Goal: Task Accomplishment & Management: Manage account settings

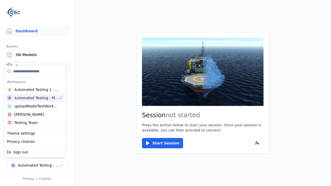
click at [37, 66] on link "Scenes" at bounding box center [37, 66] width 66 height 10
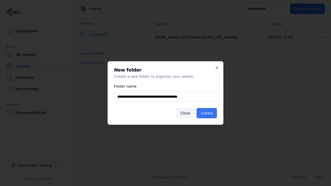
type input "**********"
click at [208, 113] on button "Create" at bounding box center [206, 113] width 20 height 10
click at [91, 67] on button "Done editing" at bounding box center [92, 62] width 29 height 9
click at [86, 65] on button "Done editing" at bounding box center [92, 62] width 29 height 9
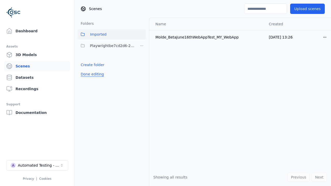
click at [142, 46] on html "Support Dashboard Assets 3D Models Scenes Datasets Recordings Support Documenta…" at bounding box center [165, 93] width 331 height 186
click at [142, 65] on div "Rename" at bounding box center [143, 65] width 35 height 8
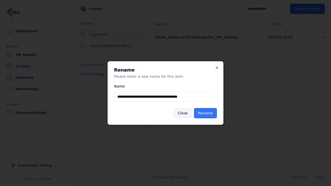
click at [164, 97] on input "**********" at bounding box center [163, 97] width 99 height 10
type input "**********"
click at [206, 113] on button "Rename" at bounding box center [205, 113] width 23 height 10
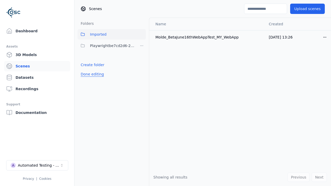
click at [91, 74] on button "Done editing" at bounding box center [92, 74] width 29 height 9
click at [86, 70] on button "Done editing" at bounding box center [92, 74] width 29 height 9
click at [142, 46] on html "Support Dashboard Assets 3D Models Scenes Datasets Recordings Support Documenta…" at bounding box center [165, 93] width 331 height 186
click at [142, 73] on div "Delete" at bounding box center [143, 73] width 35 height 8
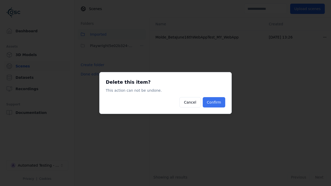
click at [215, 102] on button "Confirm" at bounding box center [214, 102] width 22 height 10
click at [91, 70] on button "Done editing" at bounding box center [92, 74] width 29 height 9
